Goal: Find contact information: Find contact information

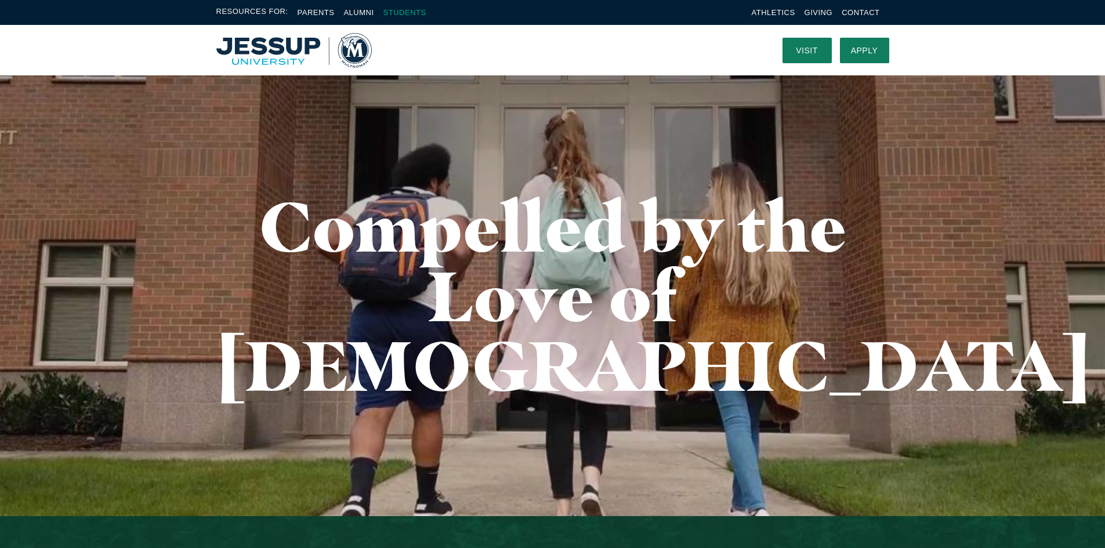
click at [421, 16] on link "Students" at bounding box center [405, 12] width 43 height 9
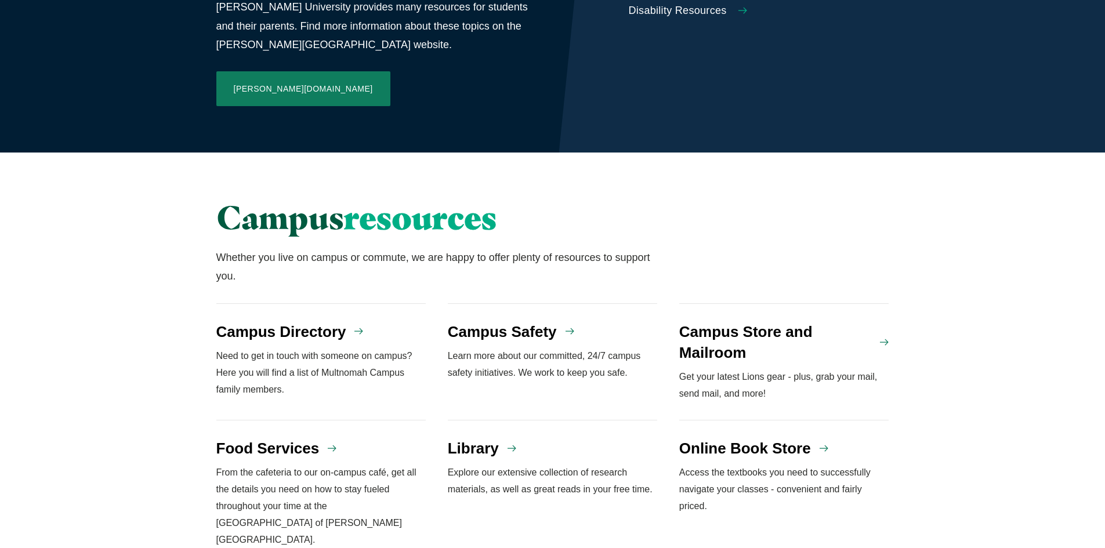
scroll to position [812, 0]
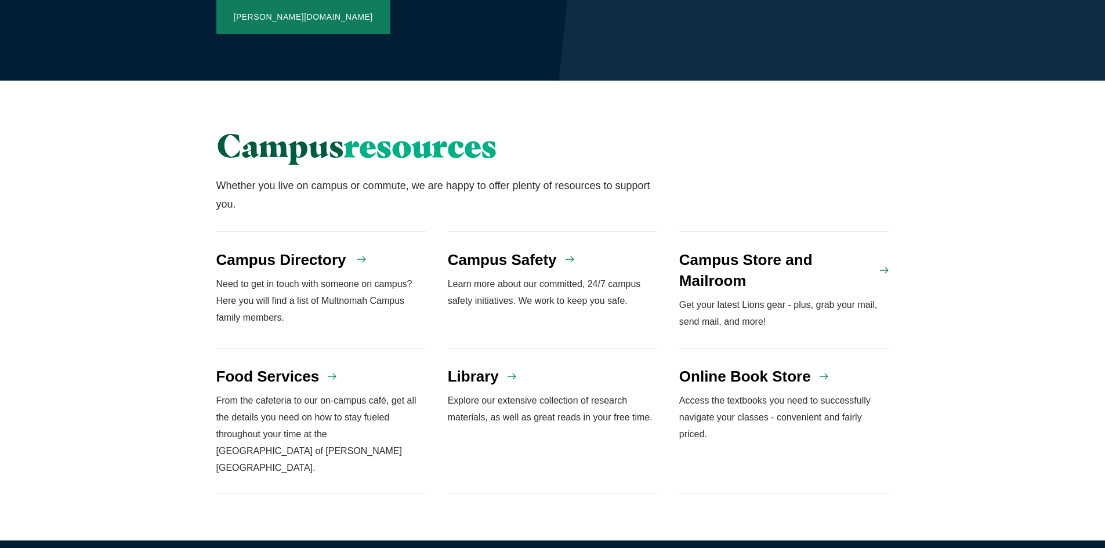
click at [342, 250] on h4 "Campus Directory" at bounding box center [281, 260] width 130 height 21
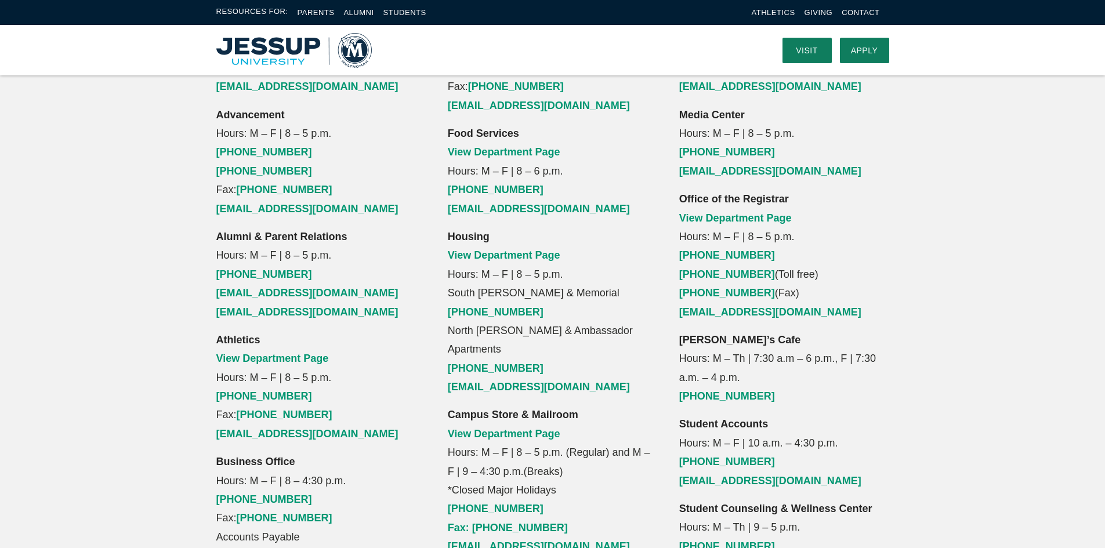
scroll to position [870, 0]
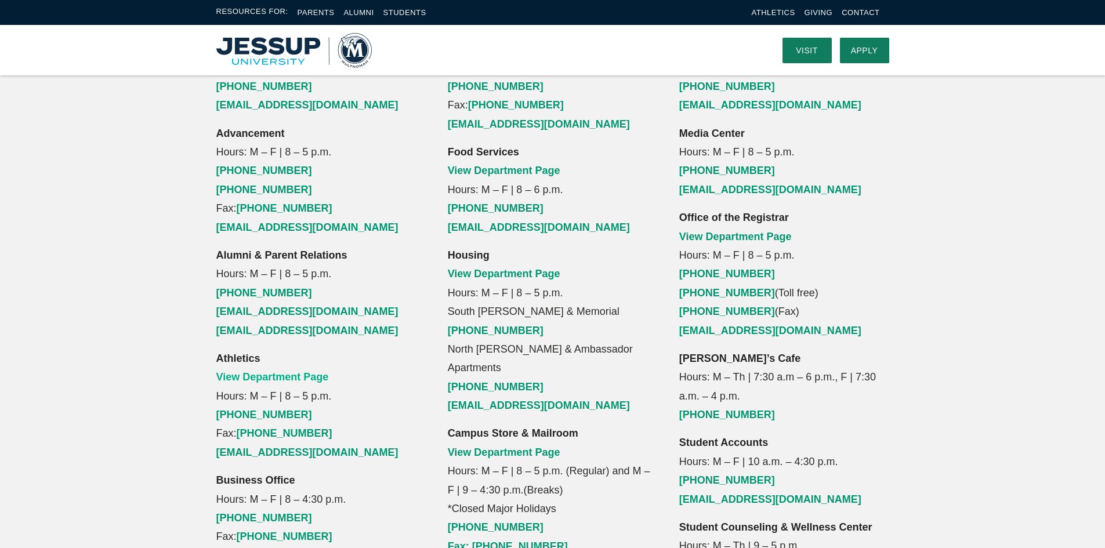
click at [291, 371] on link "View Department Page" at bounding box center [272, 377] width 113 height 12
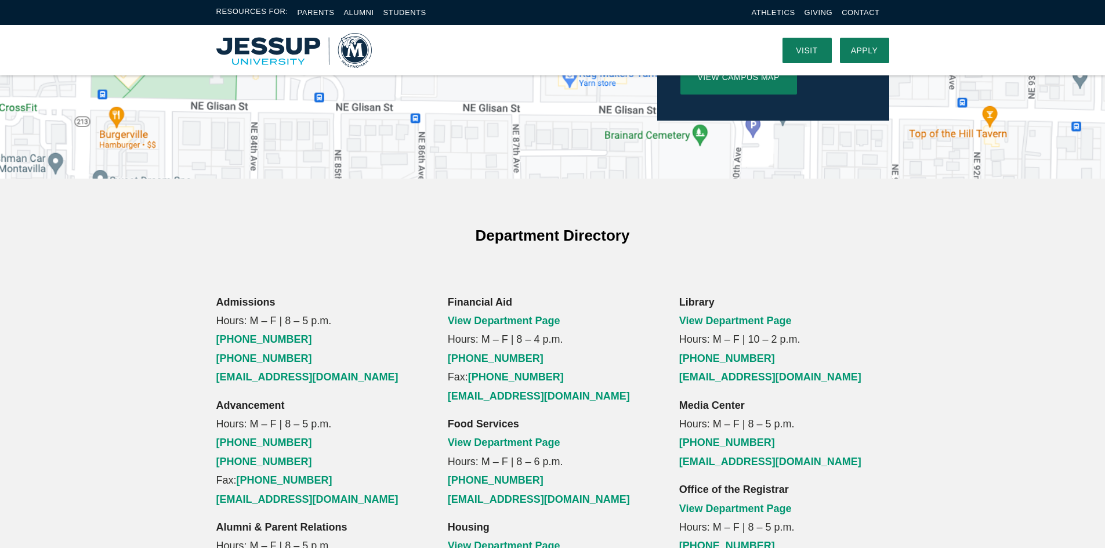
scroll to position [580, 0]
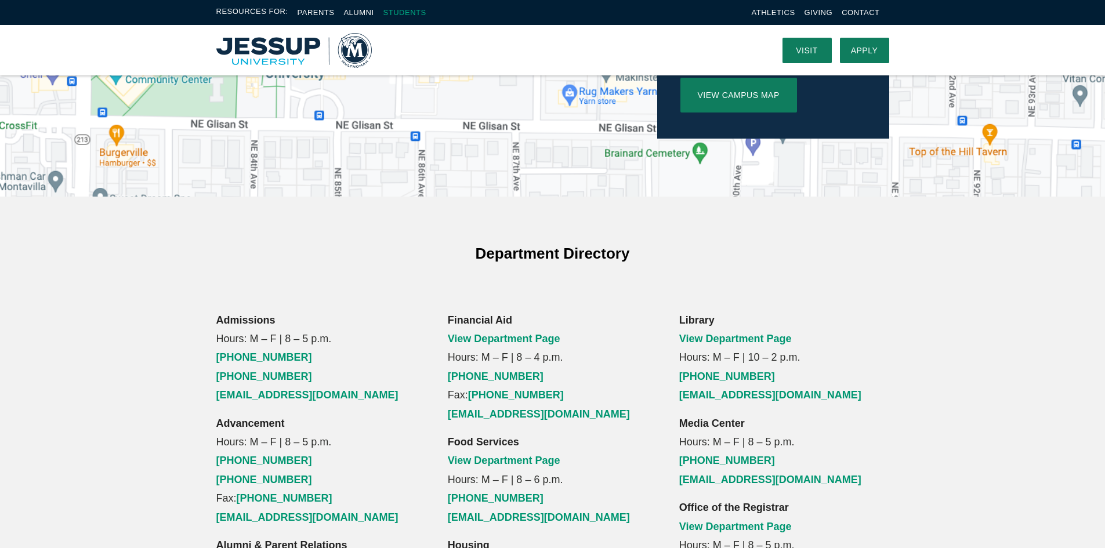
click at [406, 16] on link "Students" at bounding box center [405, 12] width 43 height 9
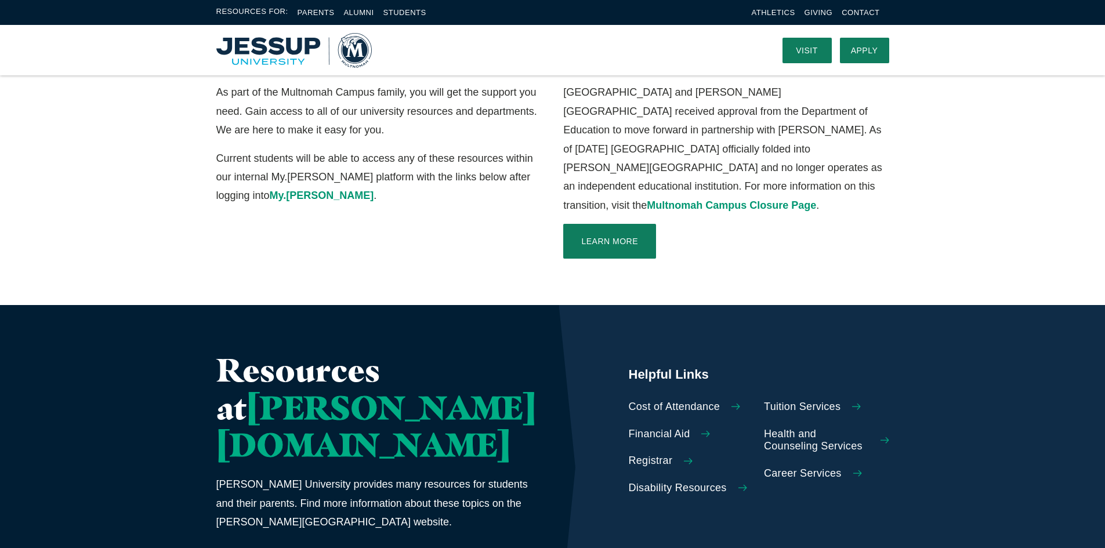
scroll to position [174, 0]
